Goal: Contribute content

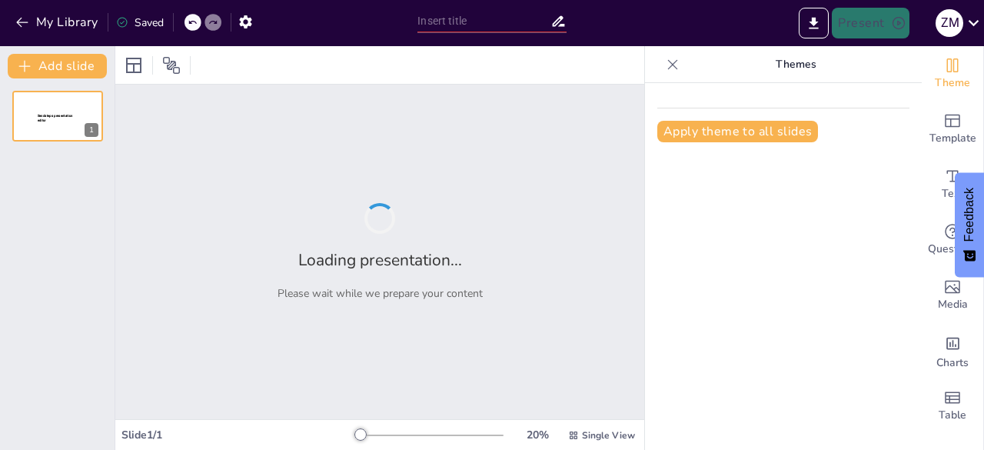
type input "Historia y Evolución del Ku Klux Klan en [GEOGRAPHIC_DATA]"
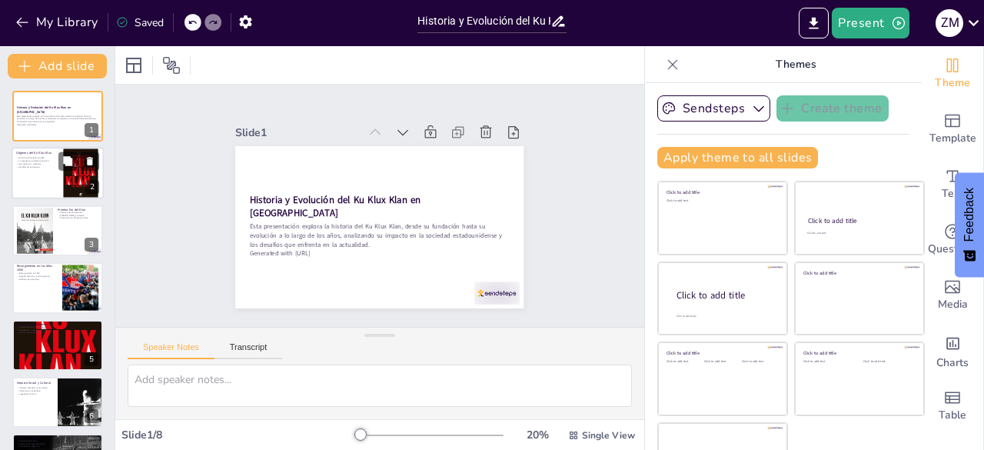
click at [31, 170] on div at bounding box center [58, 174] width 92 height 52
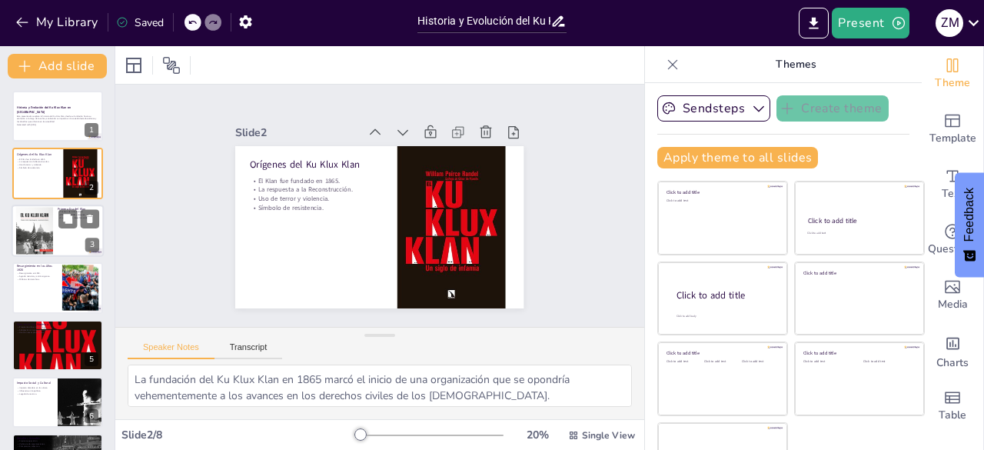
click at [34, 223] on div at bounding box center [34, 230] width 37 height 49
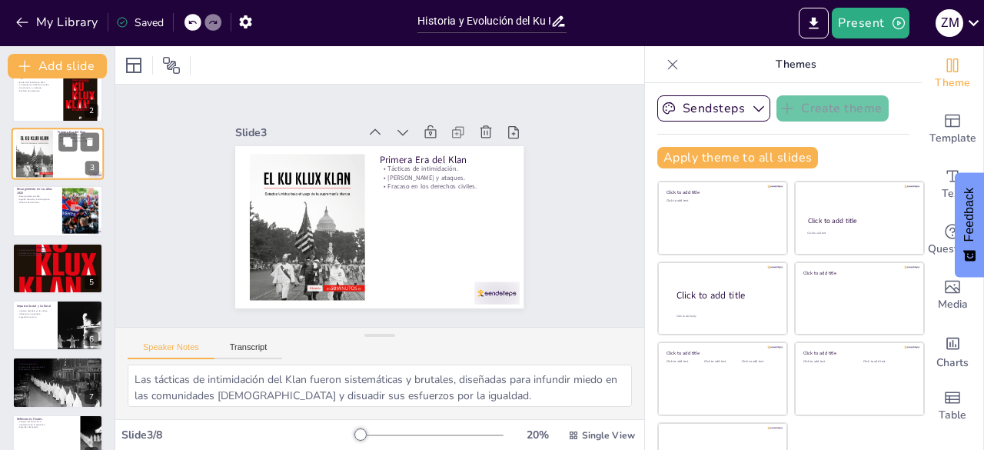
click at [34, 223] on div at bounding box center [57, 210] width 91 height 51
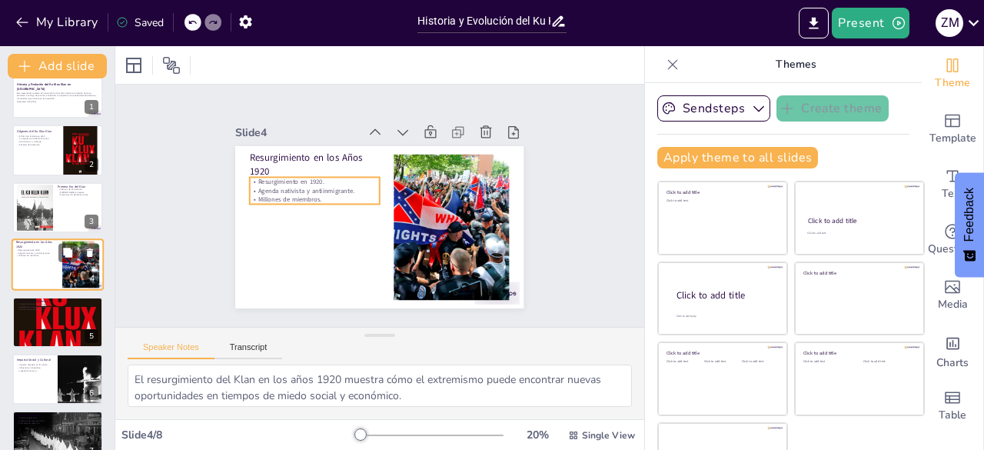
click at [37, 255] on p "Millones de miembros." at bounding box center [37, 256] width 42 height 3
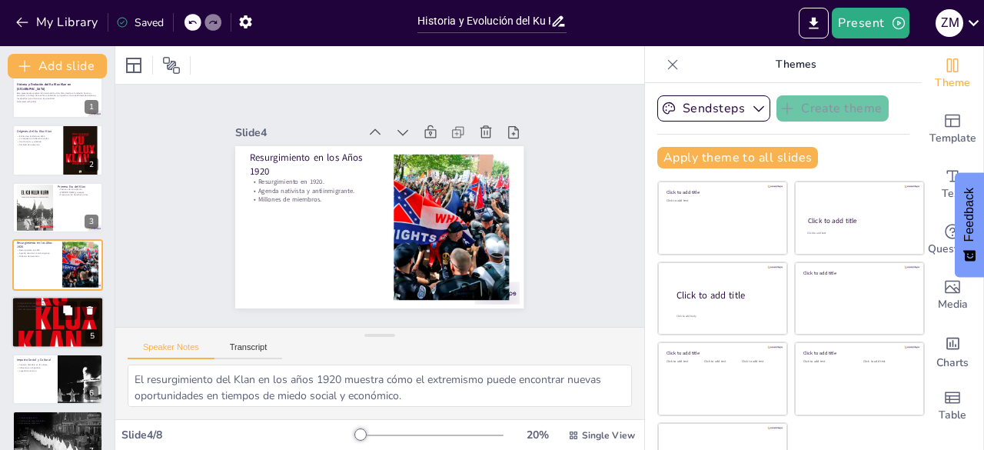
click at [45, 311] on div at bounding box center [58, 322] width 92 height 138
type textarea "La fragmentación del Klan en diversas facciones muestra cómo el extremismo pued…"
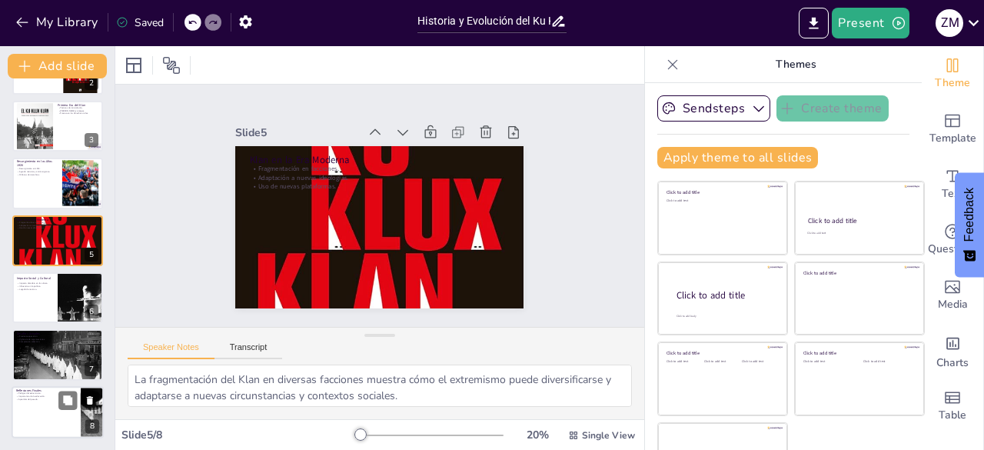
scroll to position [43, 0]
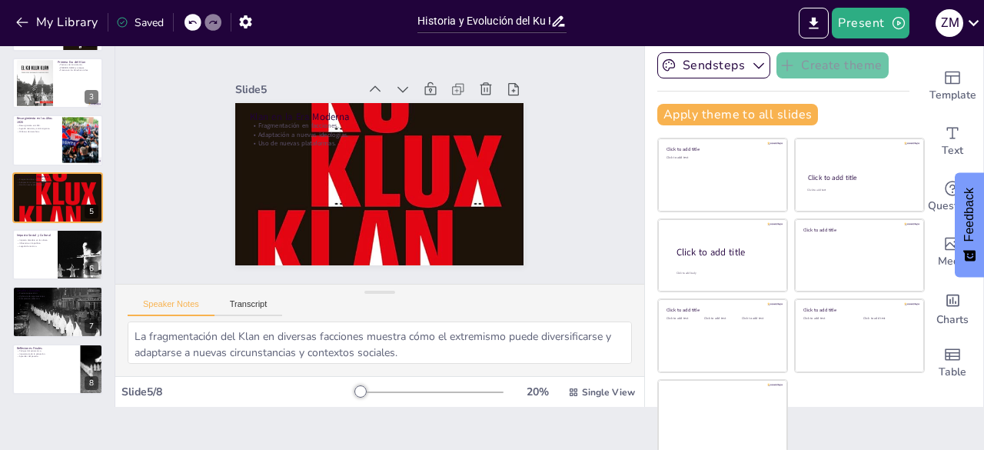
click at [356, 388] on div at bounding box center [430, 392] width 148 height 12
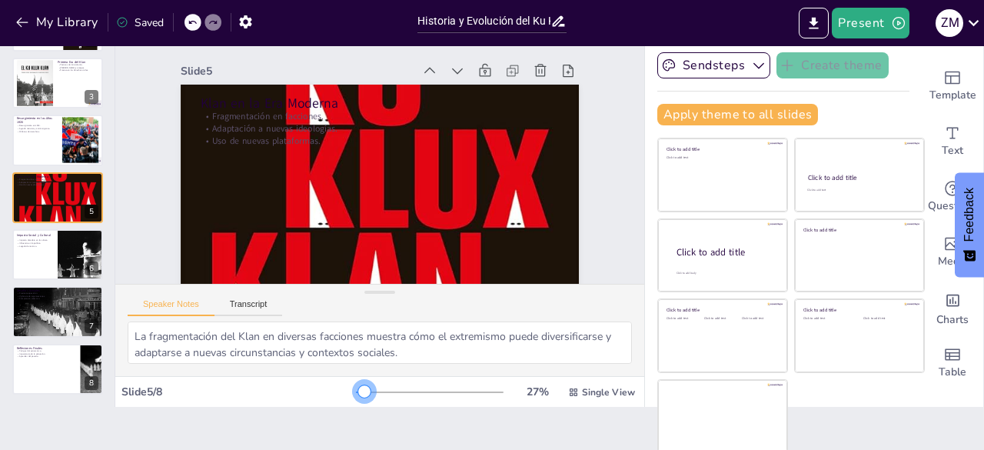
click at [356, 391] on div at bounding box center [360, 392] width 8 height 2
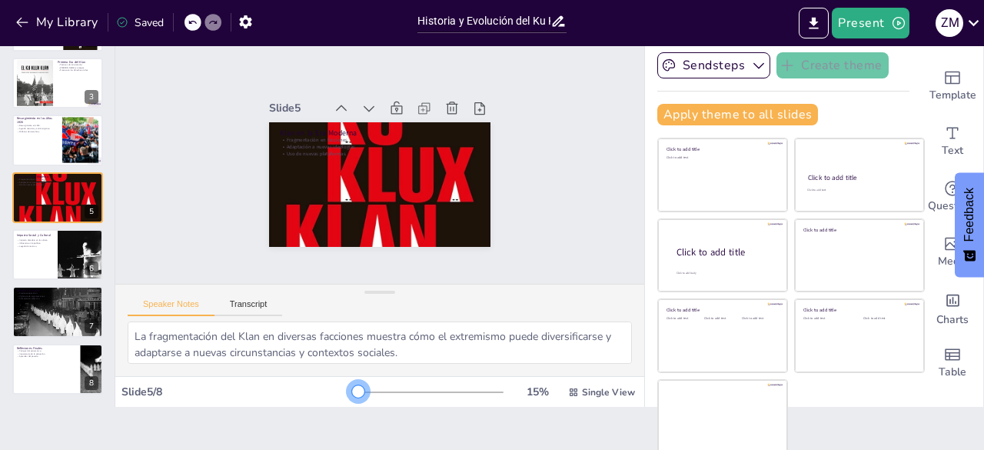
click at [352, 391] on div at bounding box center [358, 391] width 12 height 12
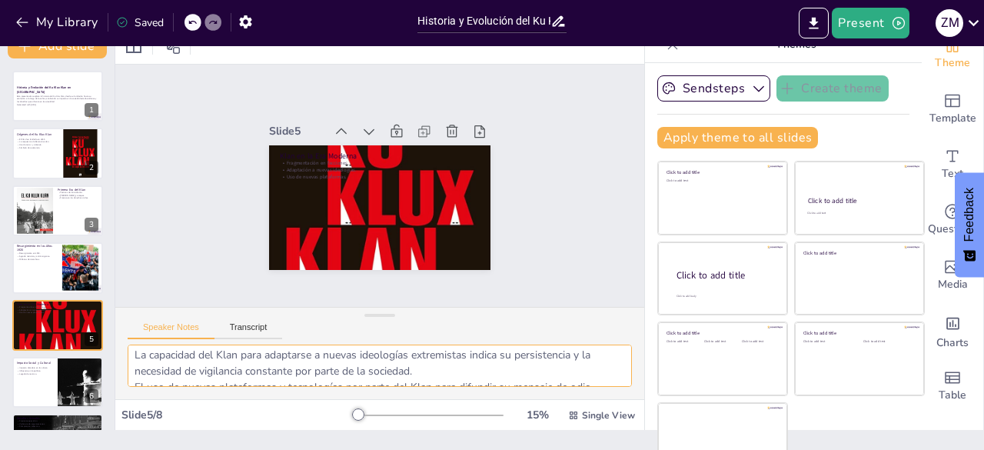
scroll to position [0, 0]
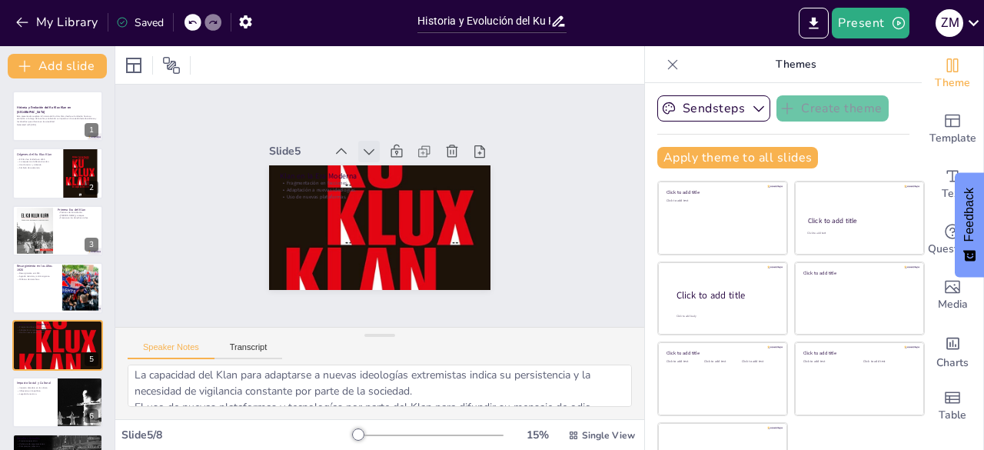
click at [351, 153] on icon at bounding box center [343, 163] width 21 height 21
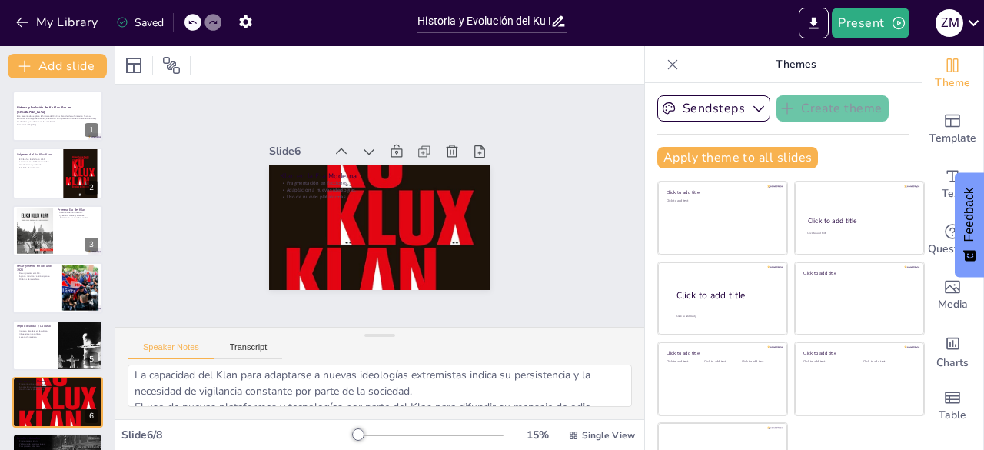
click at [350, 157] on icon at bounding box center [339, 168] width 22 height 22
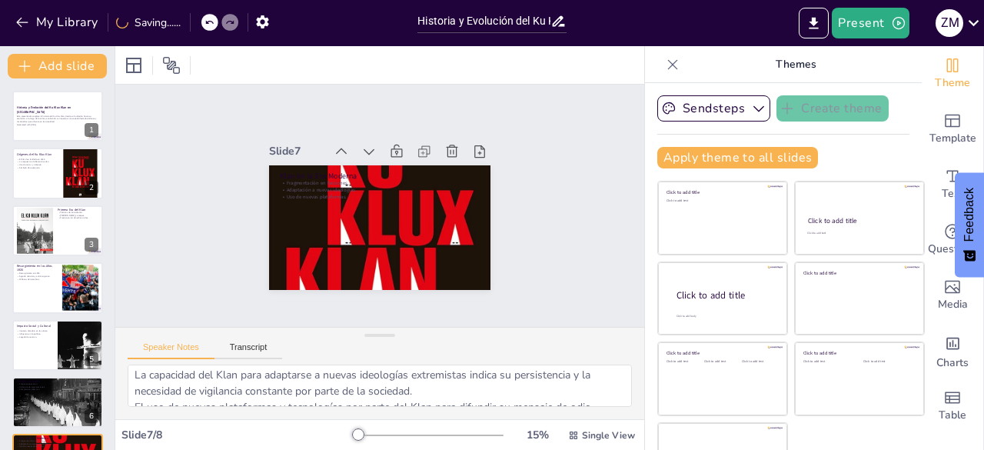
click at [335, 214] on icon at bounding box center [326, 222] width 17 height 17
click at [402, 150] on icon at bounding box center [413, 161] width 22 height 22
click at [43, 125] on p "Generated with [URL]" at bounding box center [57, 124] width 83 height 3
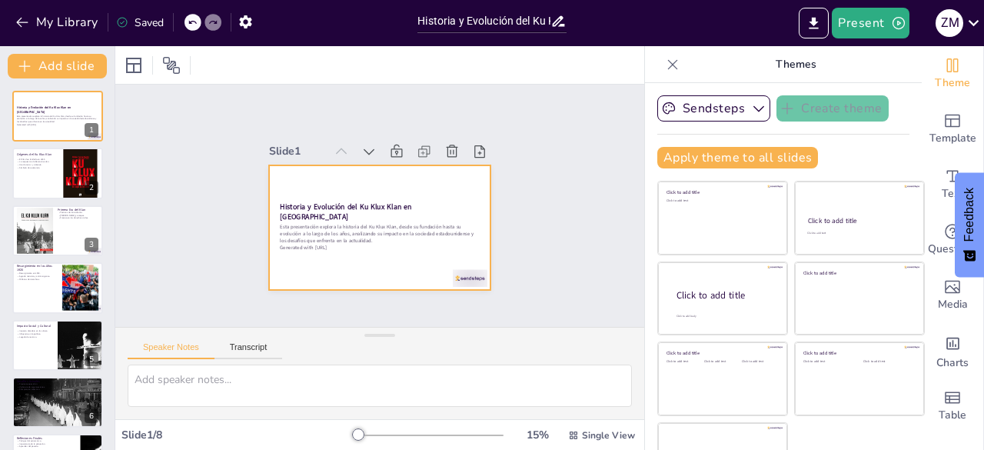
click at [286, 196] on div at bounding box center [361, 216] width 218 height 254
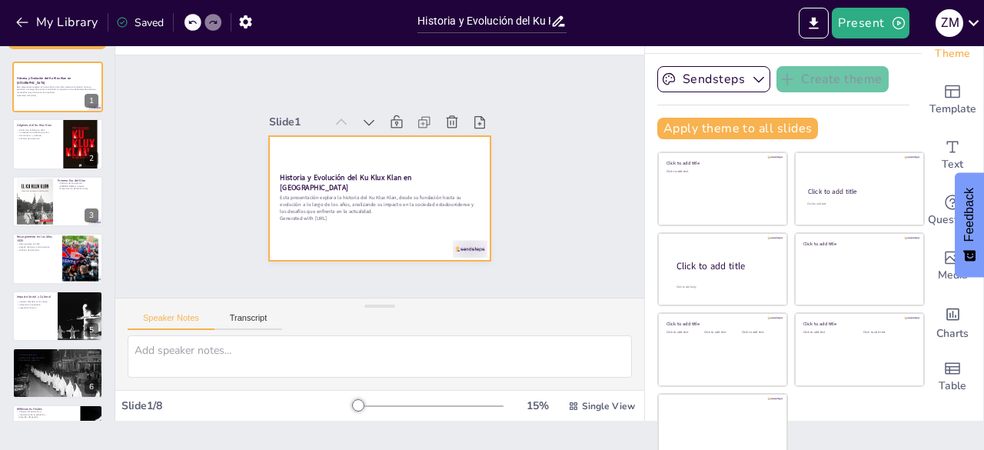
scroll to position [43, 0]
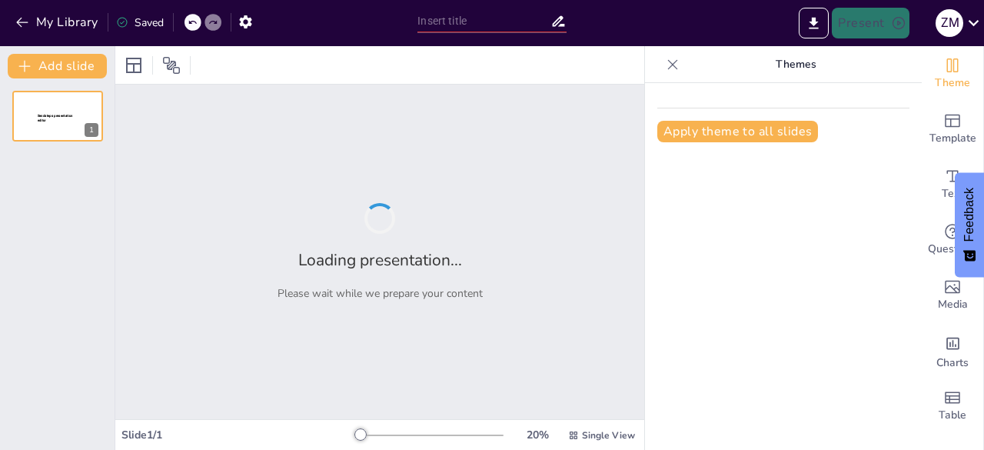
type input "Historia y Evolución del Ku Klux Klan en [GEOGRAPHIC_DATA]"
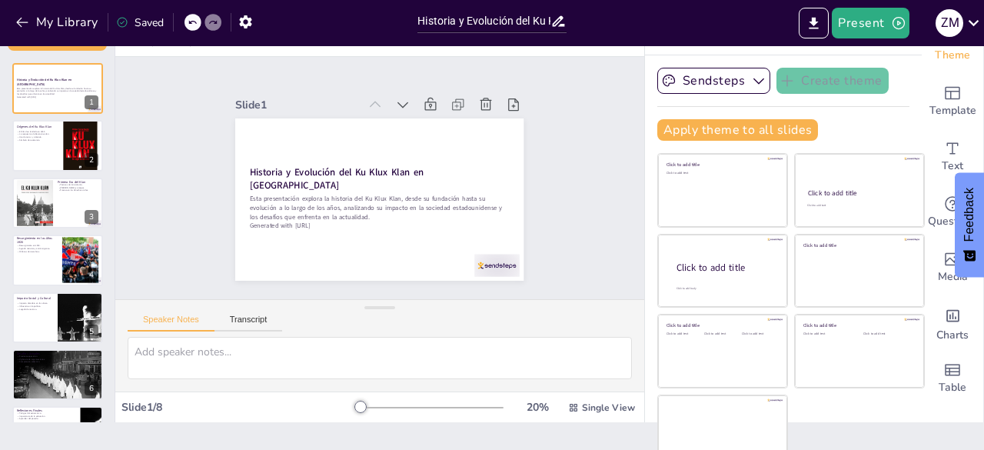
scroll to position [43, 0]
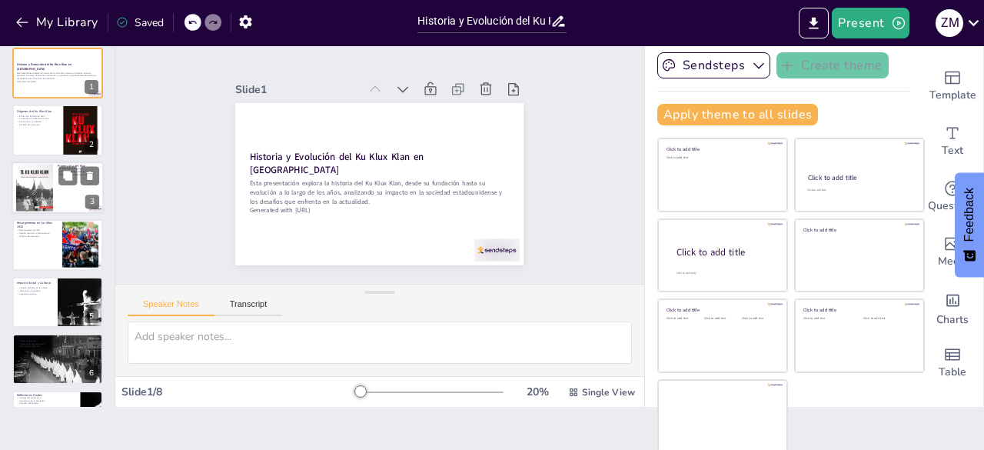
click at [25, 187] on div at bounding box center [34, 187] width 37 height 49
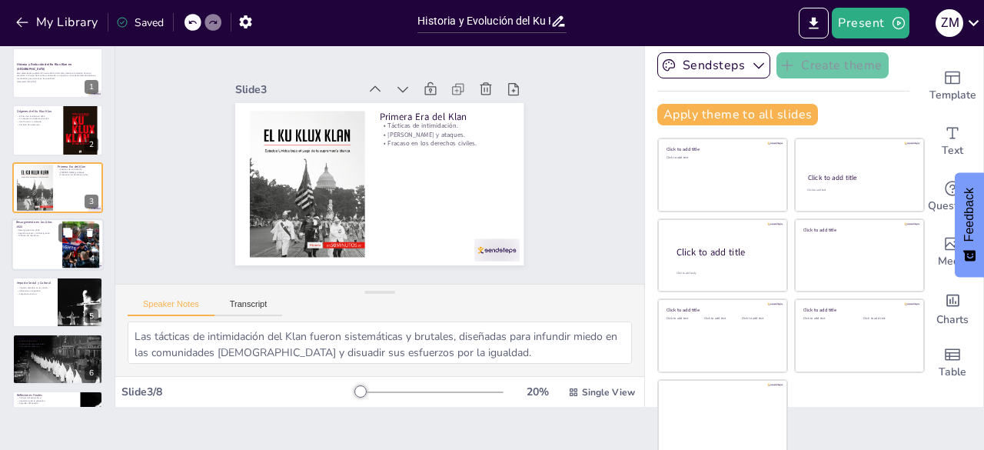
click at [37, 239] on div at bounding box center [58, 244] width 92 height 52
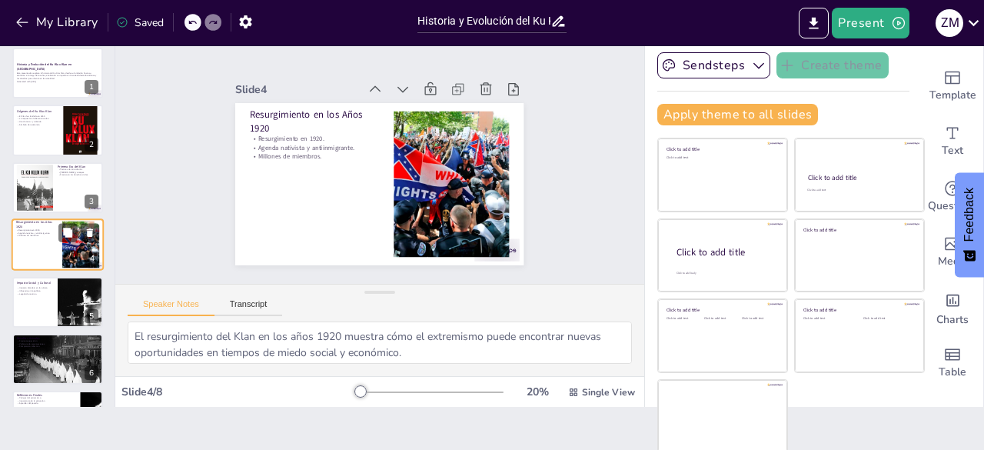
scroll to position [23, 0]
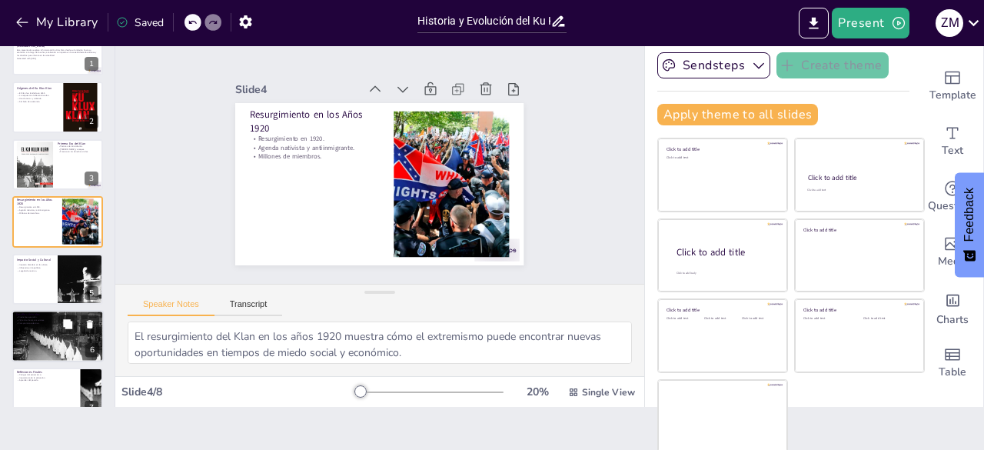
click at [38, 345] on div at bounding box center [58, 336] width 92 height 65
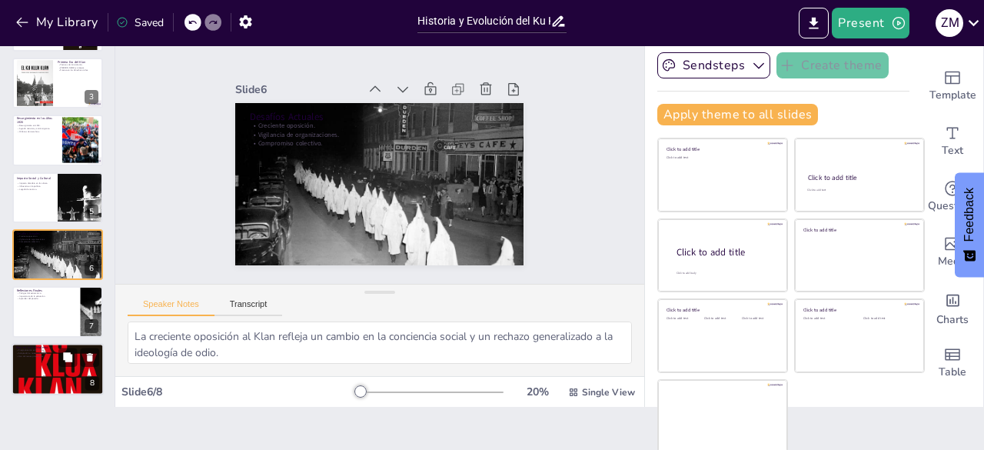
click at [54, 374] on div at bounding box center [58, 369] width 92 height 138
type textarea "La fragmentación del Klan en diversas facciones muestra cómo el extremismo pued…"
